Goal: Transaction & Acquisition: Book appointment/travel/reservation

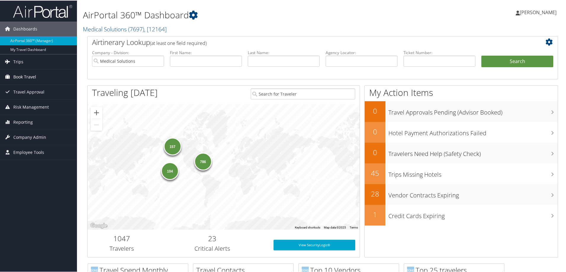
click at [30, 75] on span "Book Travel" at bounding box center [24, 76] width 23 height 15
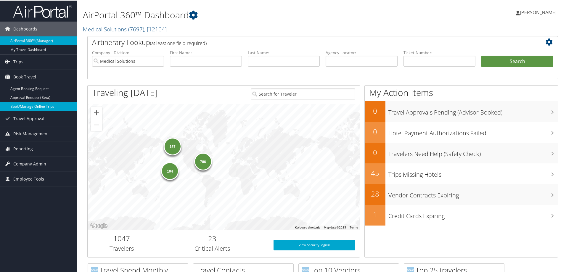
click at [34, 104] on link "Book/Manage Online Trips" at bounding box center [38, 105] width 77 height 9
